Goal: Check status

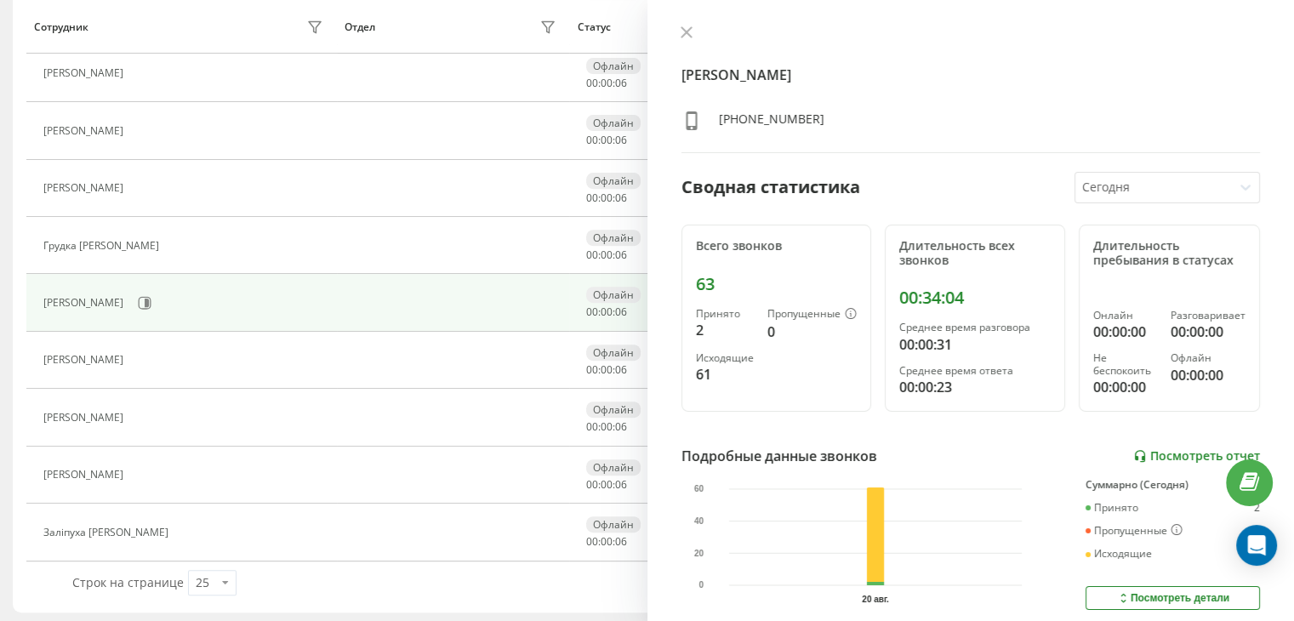
click at [1169, 452] on link "Посмотреть отчет" at bounding box center [1196, 456] width 127 height 14
click at [688, 28] on icon at bounding box center [686, 32] width 10 height 10
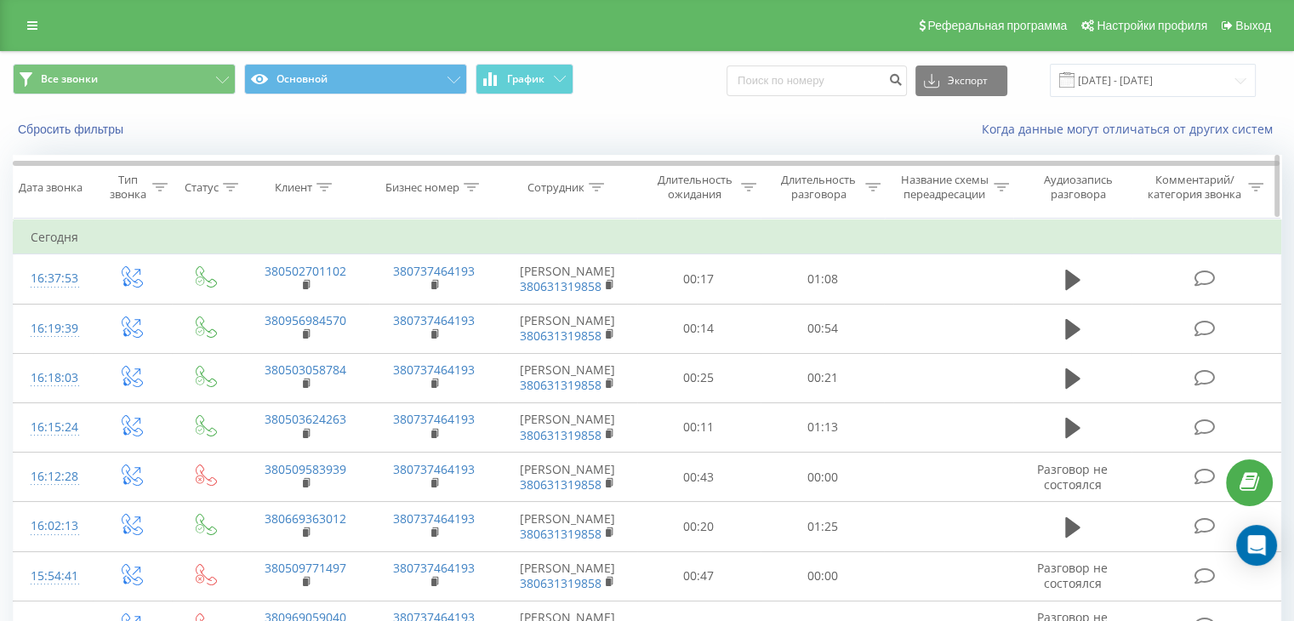
click at [874, 183] on icon at bounding box center [872, 187] width 15 height 9
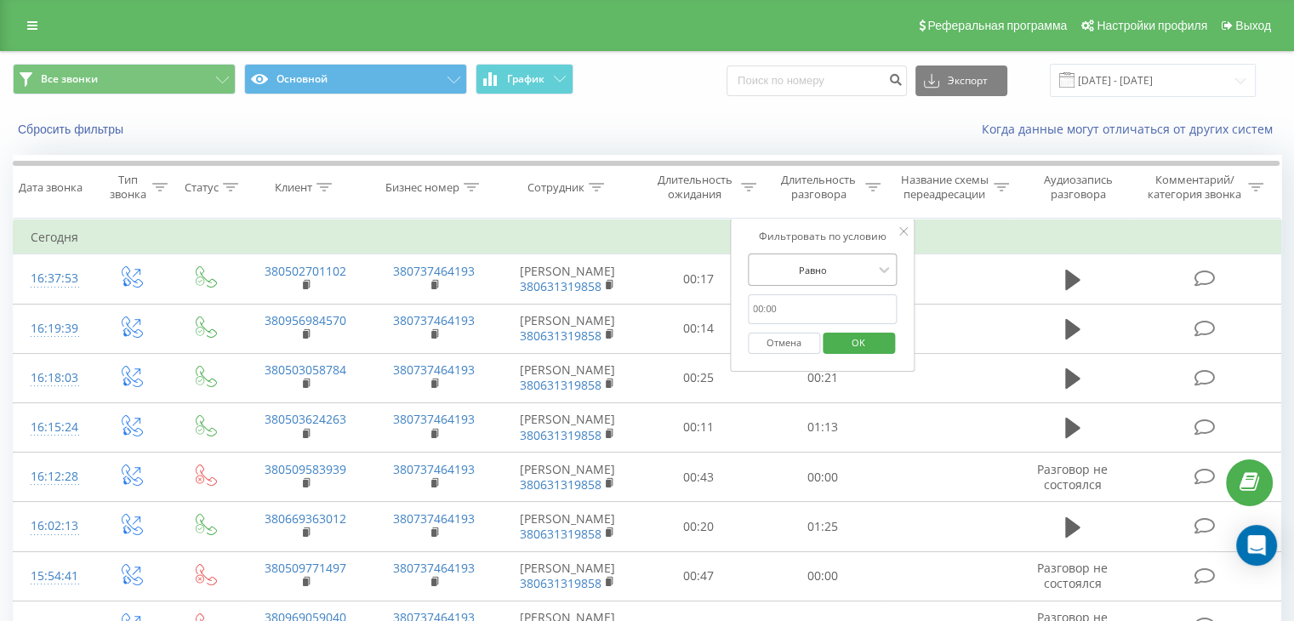
click at [859, 263] on div at bounding box center [813, 270] width 121 height 16
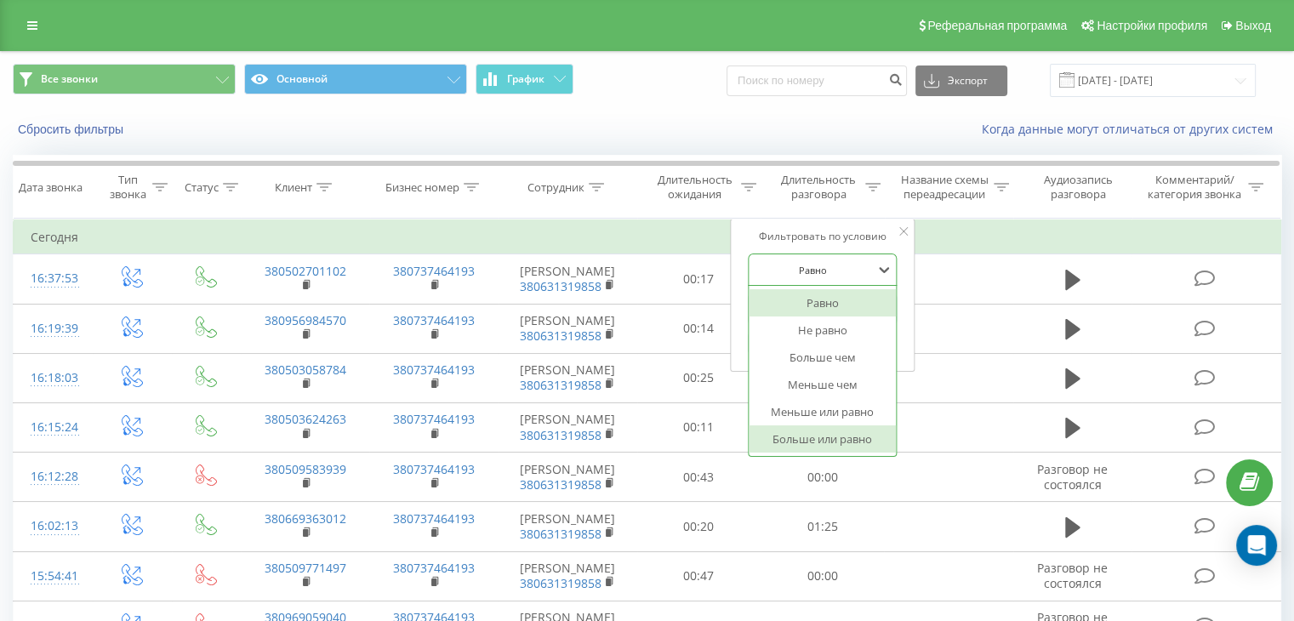
click at [837, 433] on div "Больше или равно" at bounding box center [823, 438] width 148 height 27
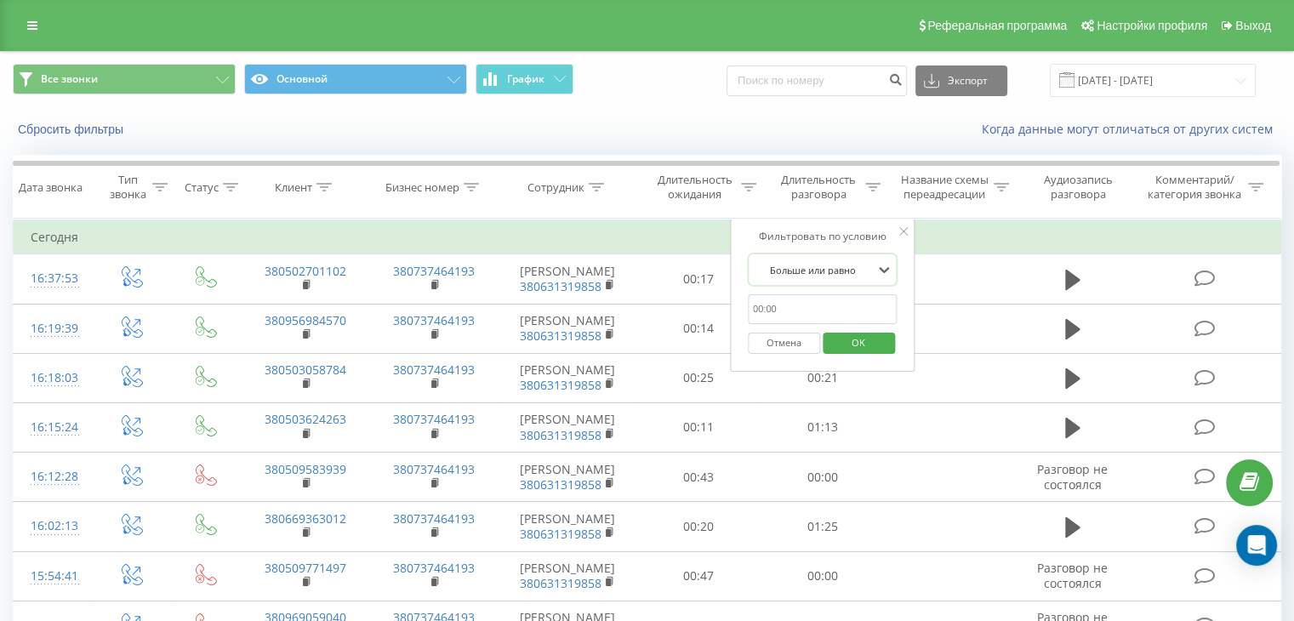
click at [801, 309] on input "text" at bounding box center [823, 309] width 150 height 30
type input "00:59"
click at [860, 345] on span "OK" at bounding box center [858, 342] width 48 height 26
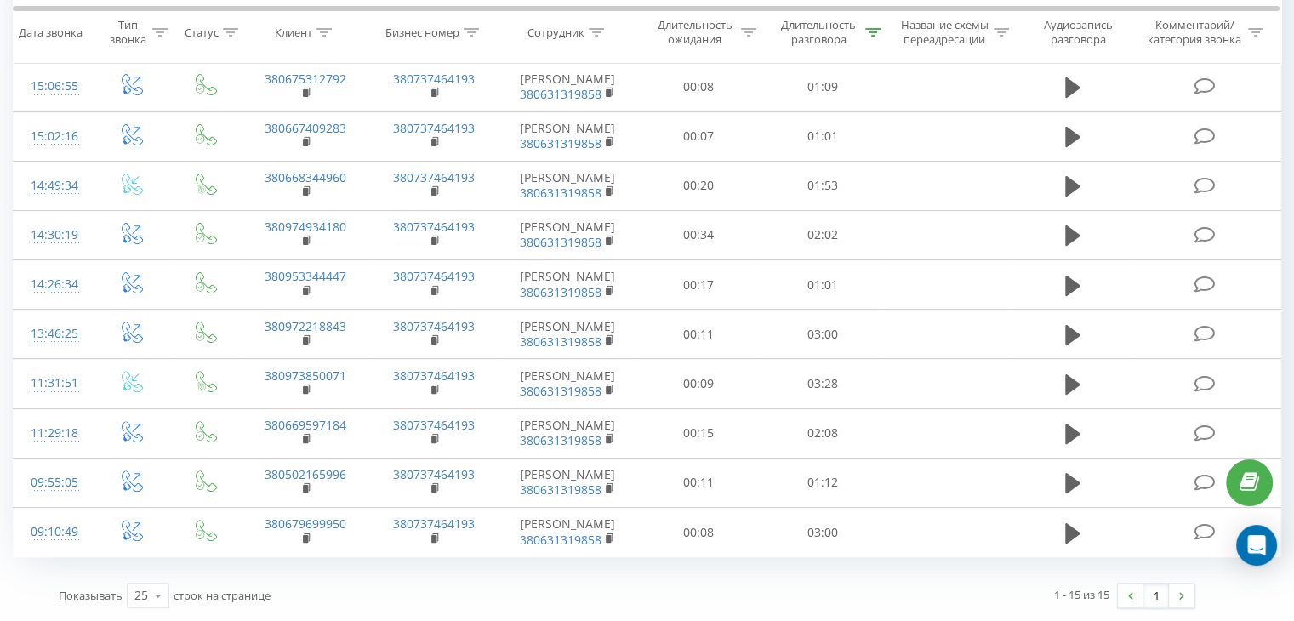
scroll to position [633, 0]
